Goal: Information Seeking & Learning: Understand process/instructions

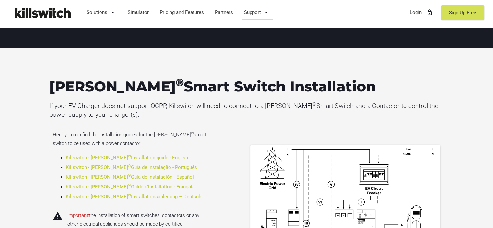
scroll to position [162, 0]
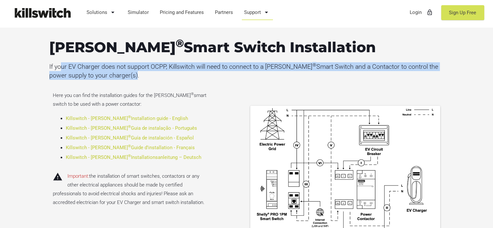
drag, startPoint x: 65, startPoint y: 63, endPoint x: 117, endPoint y: 75, distance: 52.9
click at [117, 75] on p "If your EV Charger does not support OCPP, Killswitch will need to connect to a …" at bounding box center [246, 70] width 394 height 17
drag, startPoint x: 59, startPoint y: 95, endPoint x: 159, endPoint y: 103, distance: 100.7
click at [159, 103] on p "Here you can find the installation guides for the [PERSON_NAME] ® smart switch …" at bounding box center [131, 99] width 157 height 17
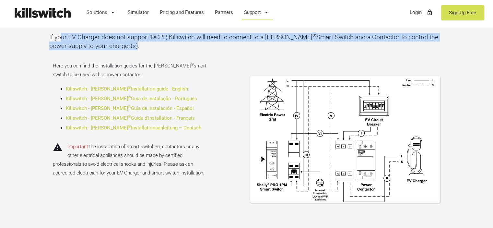
scroll to position [259, 0]
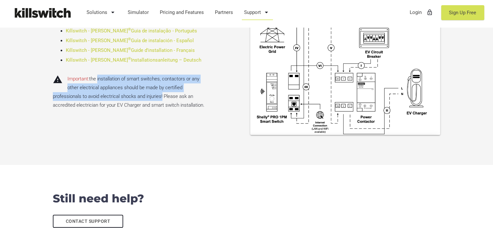
drag, startPoint x: 114, startPoint y: 79, endPoint x: 199, endPoint y: 102, distance: 87.9
click at [163, 97] on p "warning Important: the installation of smart switches, contactors or any other …" at bounding box center [131, 91] width 157 height 35
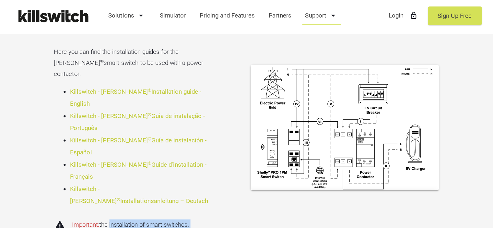
scroll to position [227, 0]
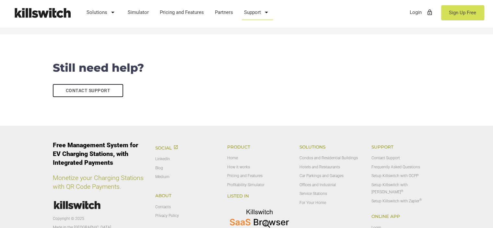
scroll to position [461, 0]
